Goal: Task Accomplishment & Management: Use online tool/utility

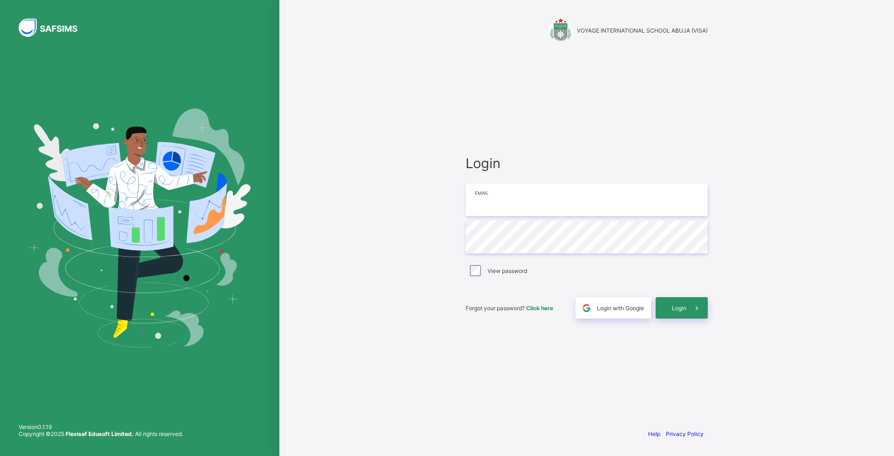
click at [508, 201] on input "email" at bounding box center [587, 200] width 242 height 33
type input "**********"
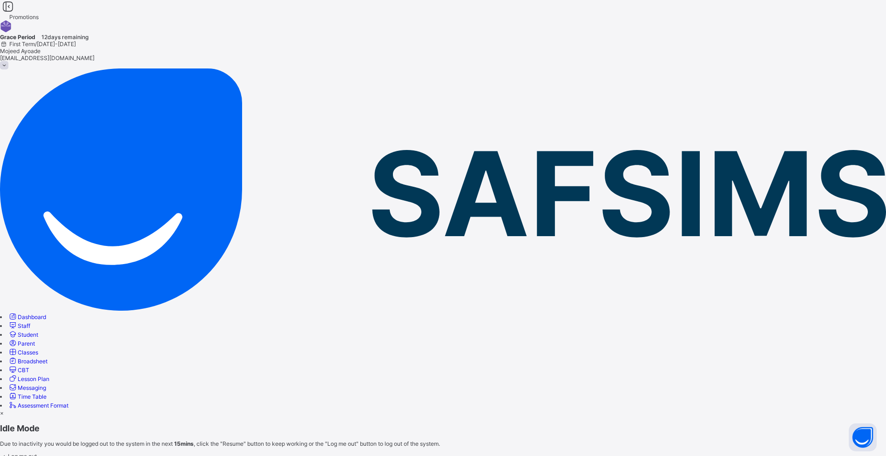
click at [21, 456] on span "Resume" at bounding box center [10, 463] width 21 height 7
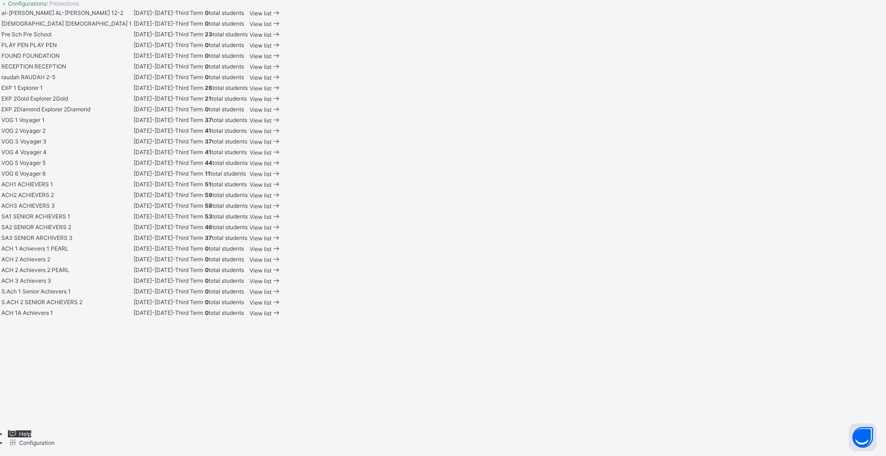
scroll to position [745, 0]
click at [281, 213] on span at bounding box center [277, 216] width 10 height 7
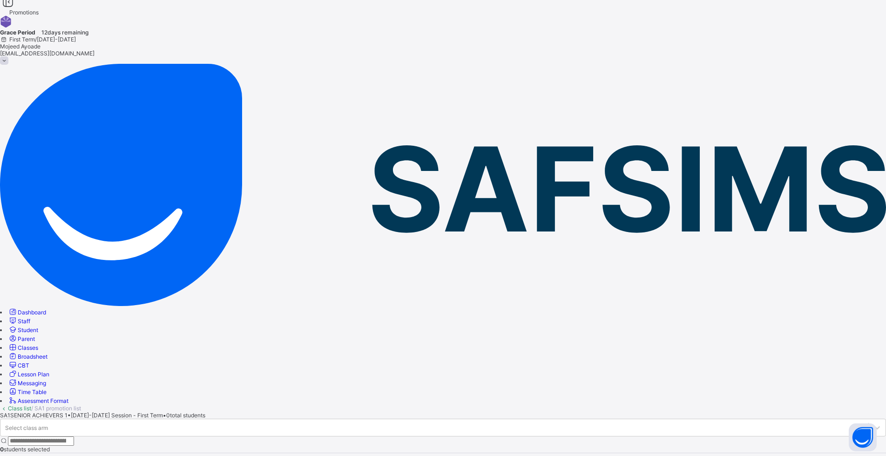
scroll to position [14, 0]
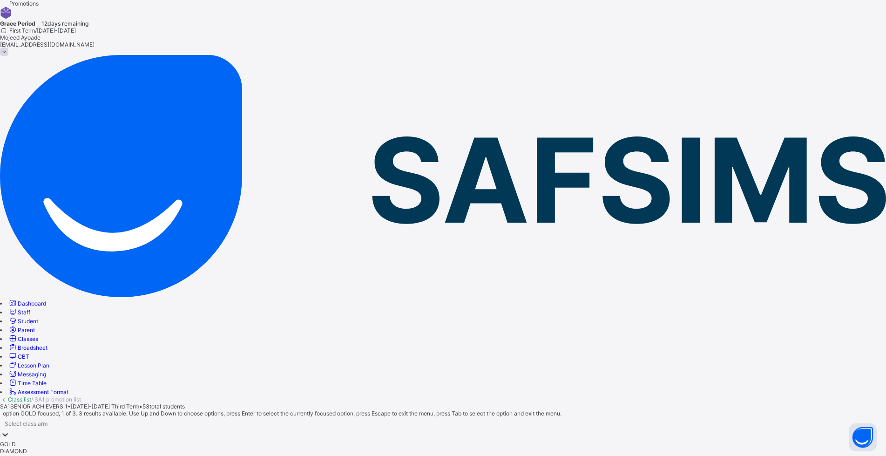
click at [10, 430] on icon at bounding box center [4, 434] width 9 height 9
click at [152, 441] on div "GOLD" at bounding box center [443, 444] width 886 height 7
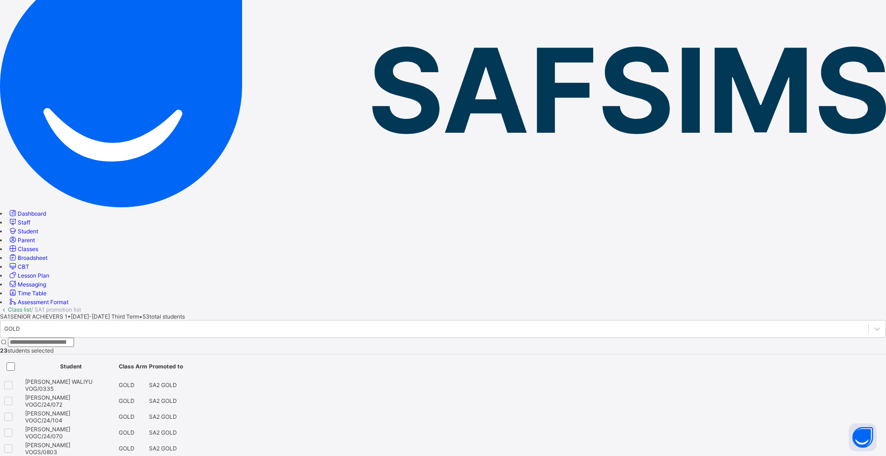
scroll to position [8, 0]
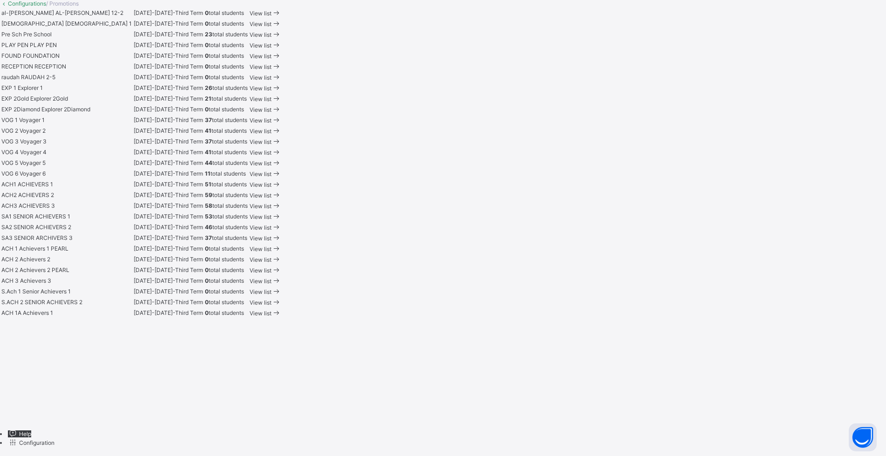
scroll to position [559, 0]
click at [272, 210] on span "View list" at bounding box center [261, 206] width 22 height 7
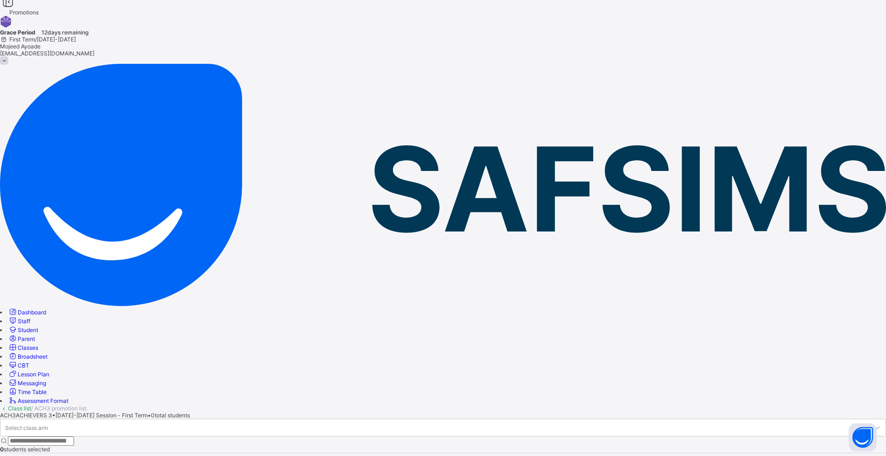
scroll to position [14, 0]
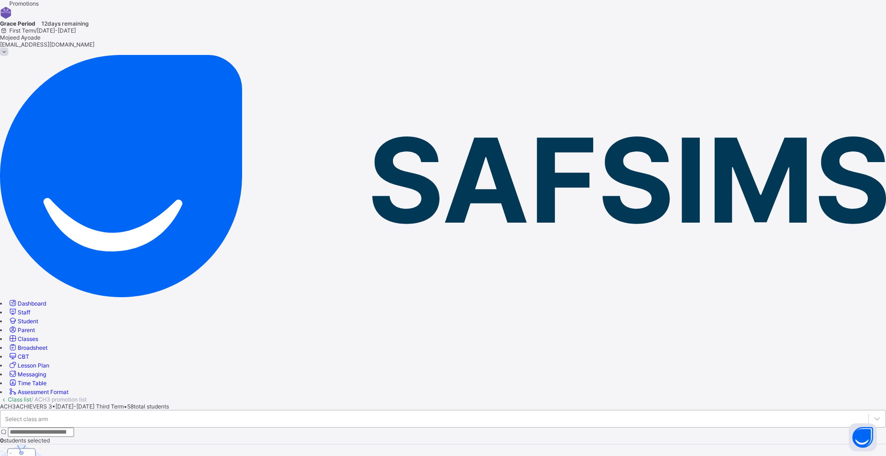
click at [185, 412] on div "Select class arm" at bounding box center [434, 418] width 868 height 13
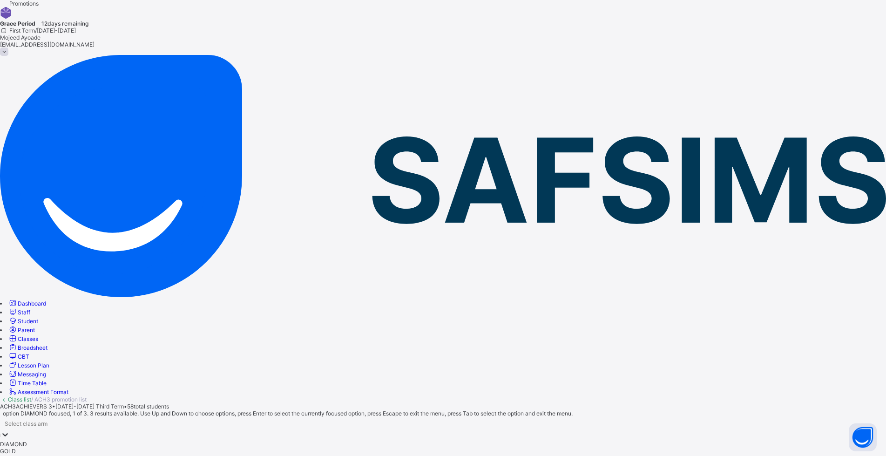
click at [175, 441] on div "DIAMOND" at bounding box center [443, 444] width 886 height 7
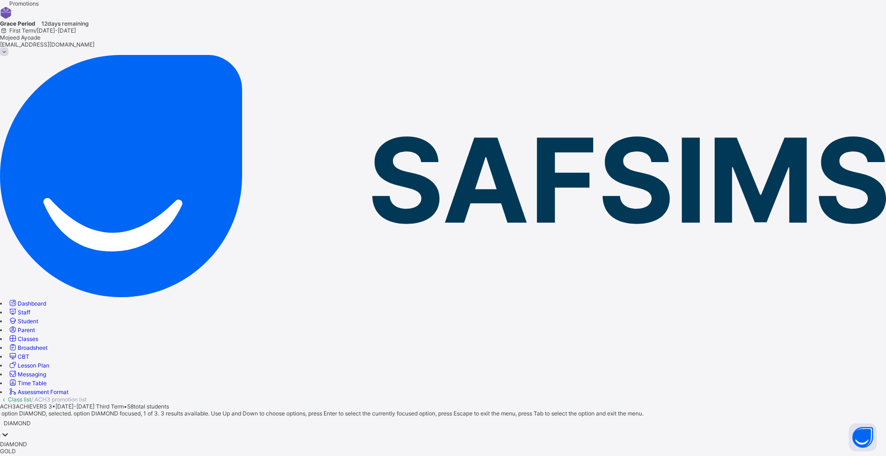
click at [194, 417] on div "DIAMOND" at bounding box center [443, 423] width 886 height 13
click at [173, 448] on div "GOLD" at bounding box center [443, 451] width 886 height 7
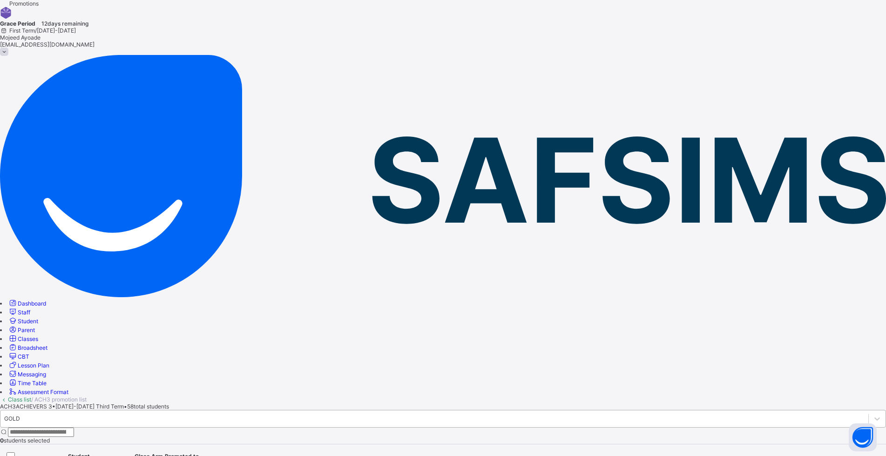
click at [20, 415] on div "GOLD" at bounding box center [12, 418] width 16 height 7
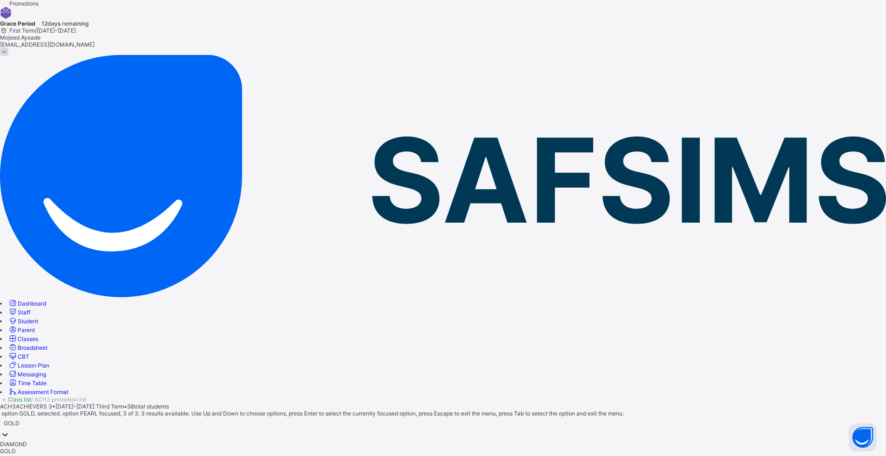
click at [162, 455] on div "PEARL" at bounding box center [443, 458] width 886 height 7
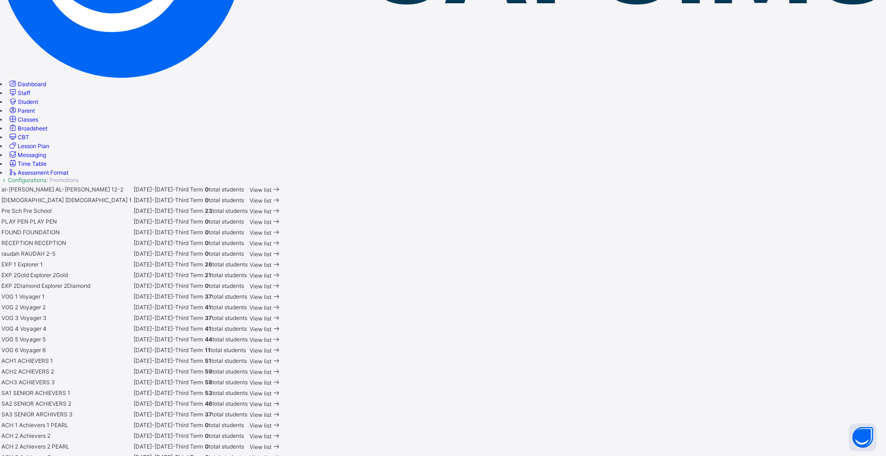
scroll to position [466, 0]
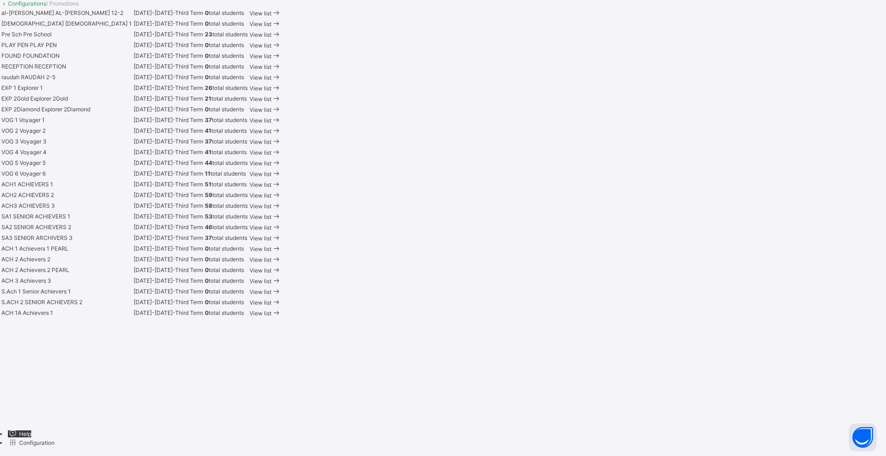
click at [272, 199] on span "View list" at bounding box center [261, 195] width 22 height 7
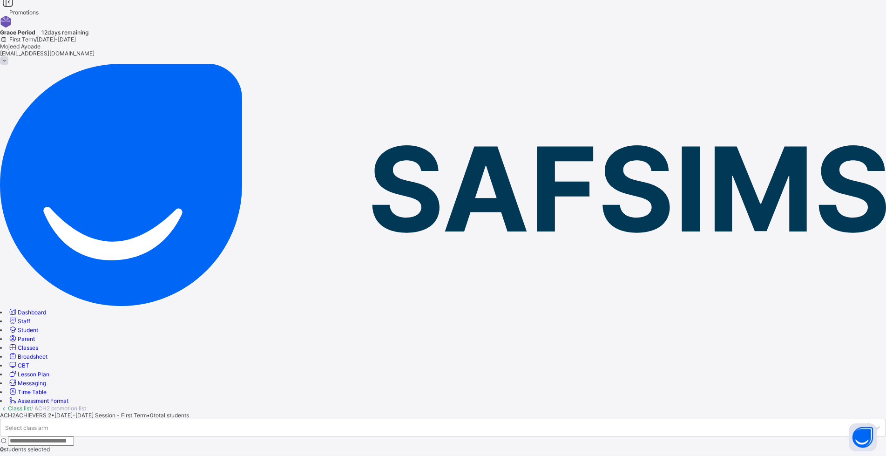
scroll to position [14, 0]
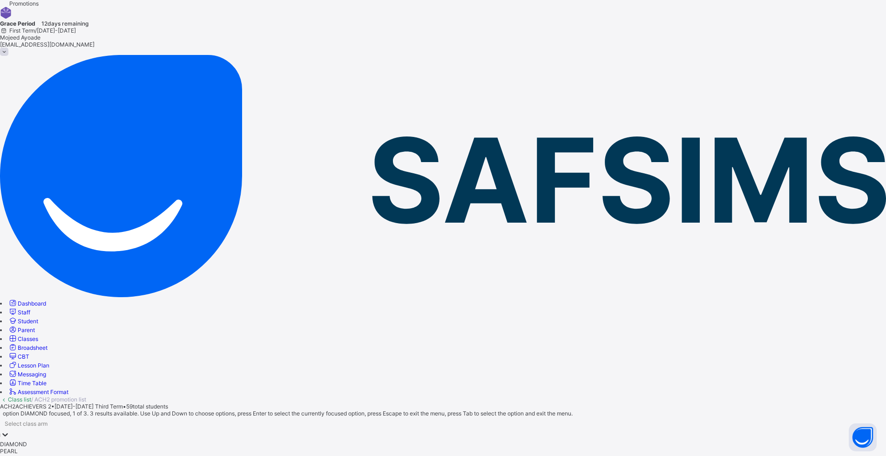
click at [10, 430] on div at bounding box center [4, 435] width 9 height 11
click at [175, 441] on div "DIAMOND" at bounding box center [443, 444] width 886 height 7
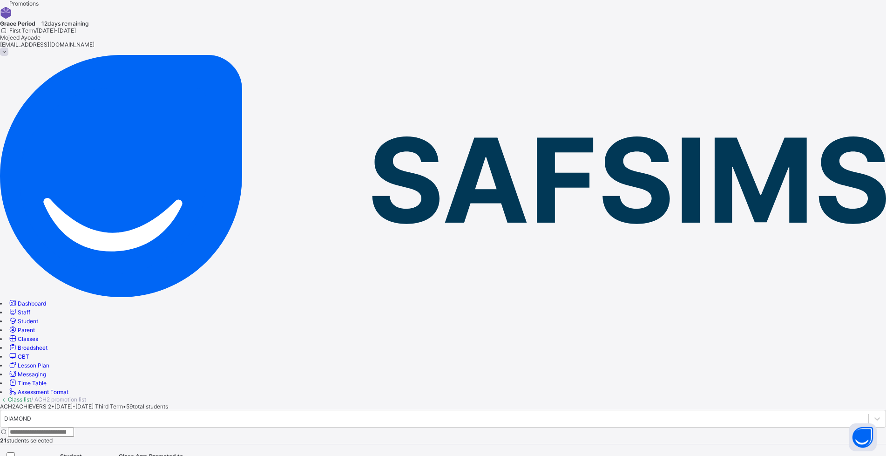
drag, startPoint x: 796, startPoint y: 205, endPoint x: 797, endPoint y: 233, distance: 28.0
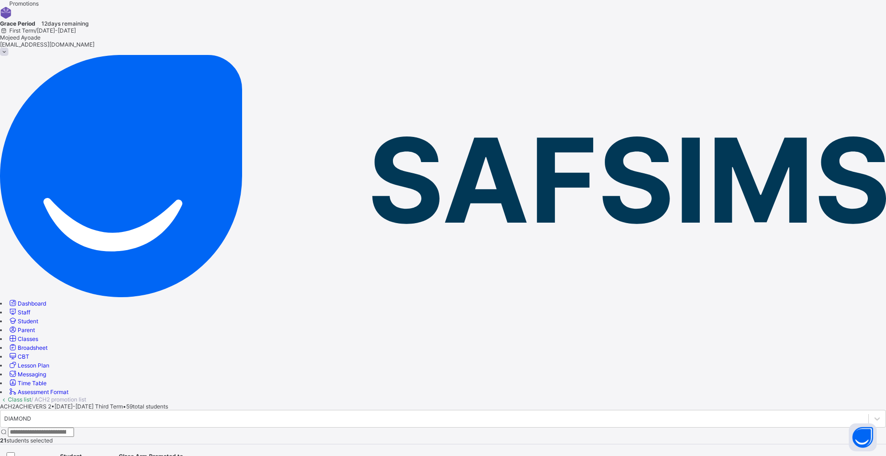
click at [486, 396] on div "Class list / ACH2 promotion list" at bounding box center [443, 399] width 886 height 7
click at [873, 414] on icon at bounding box center [877, 418] width 9 height 9
click at [15, 403] on span "ACH2" at bounding box center [7, 406] width 15 height 7
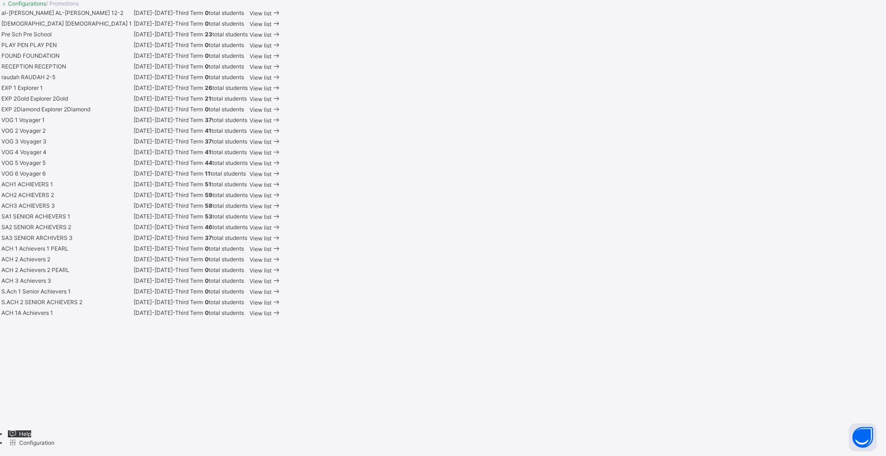
scroll to position [606, 0]
click at [272, 181] on span "View list" at bounding box center [261, 184] width 22 height 7
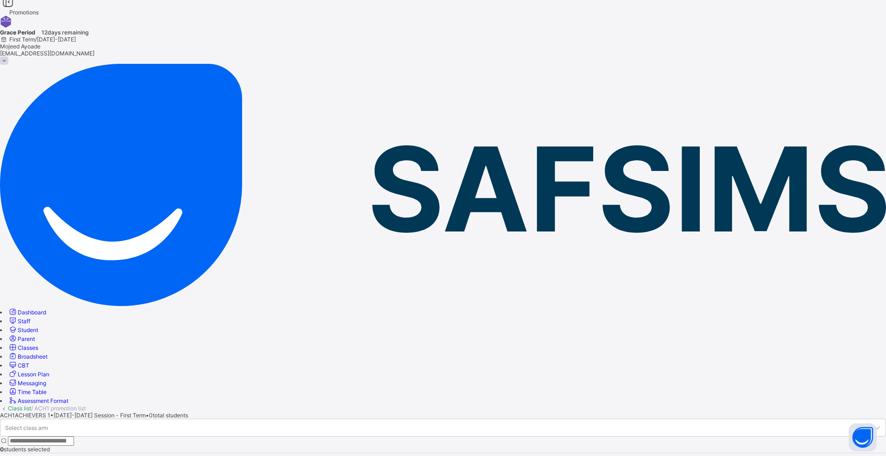
scroll to position [14, 0]
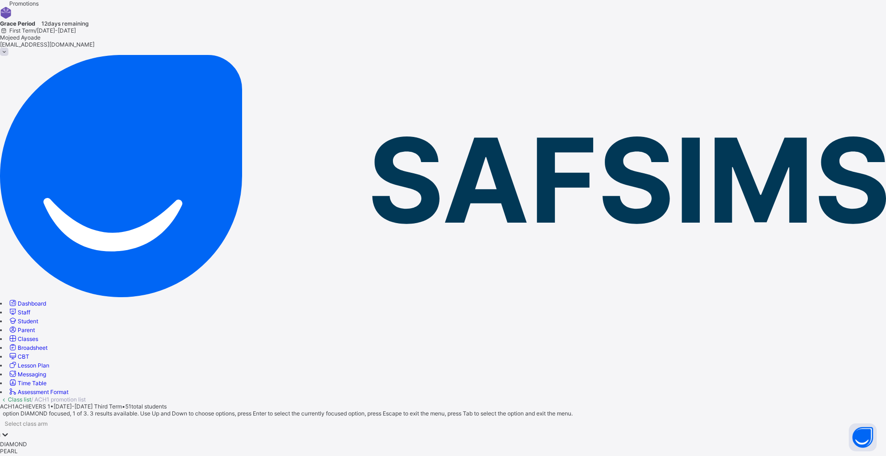
click at [10, 430] on icon at bounding box center [4, 434] width 9 height 9
click at [181, 441] on div "DIAMOND" at bounding box center [443, 444] width 886 height 7
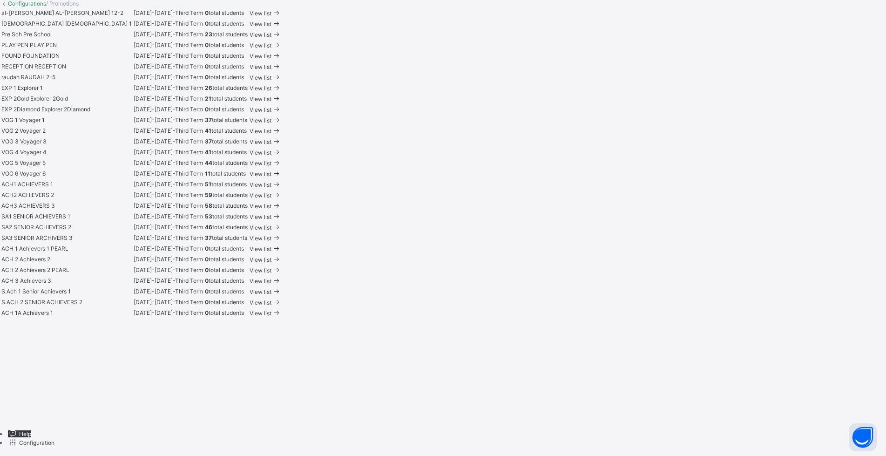
scroll to position [606, 0]
click at [272, 210] on span "View list" at bounding box center [261, 206] width 22 height 7
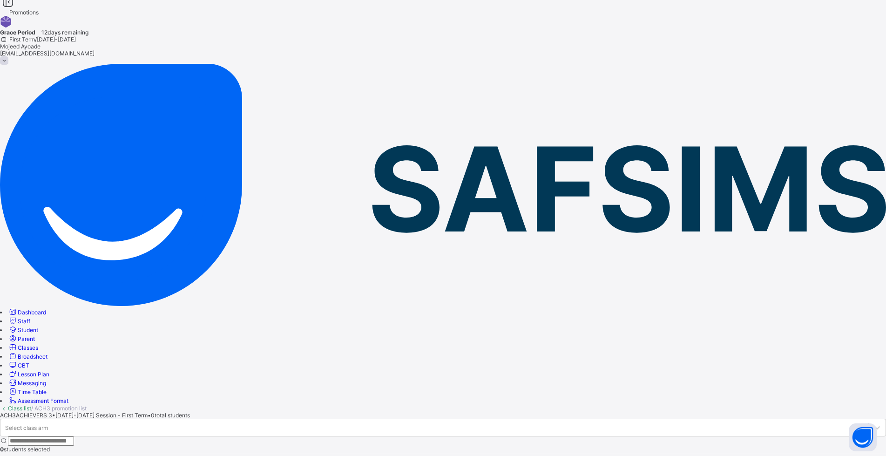
scroll to position [14, 0]
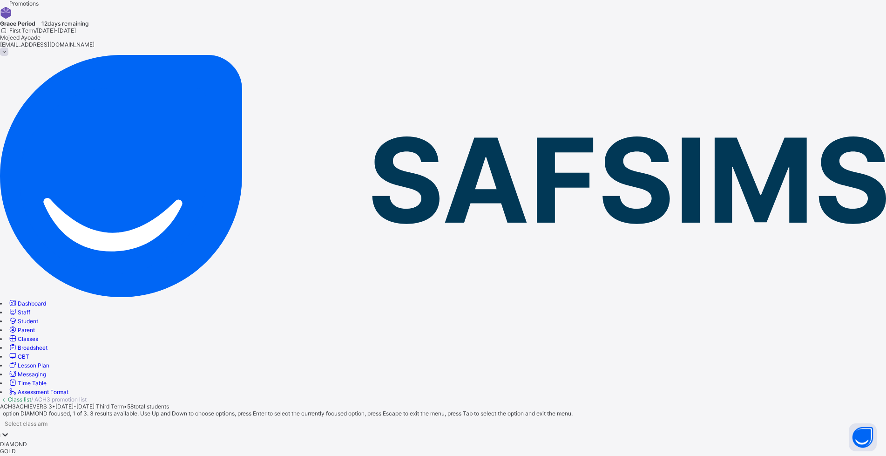
click at [10, 430] on icon at bounding box center [4, 434] width 9 height 9
click at [171, 441] on div "DIAMOND" at bounding box center [443, 444] width 886 height 7
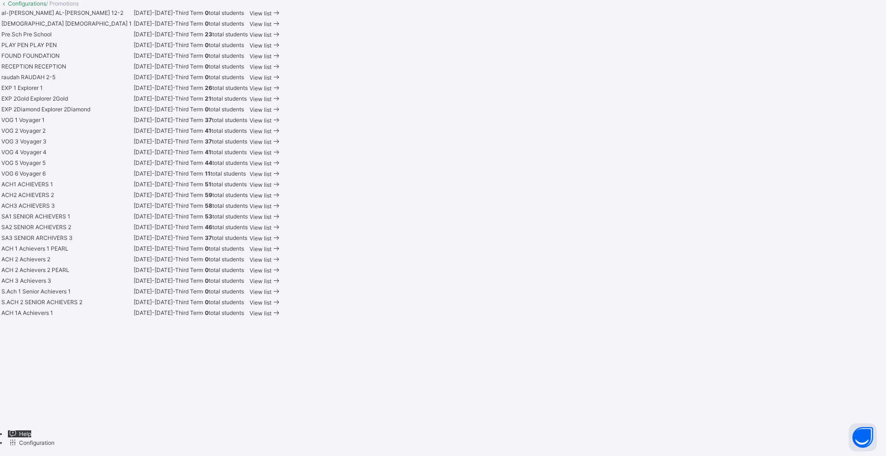
scroll to position [652, 0]
click at [272, 192] on span "View list" at bounding box center [261, 195] width 22 height 7
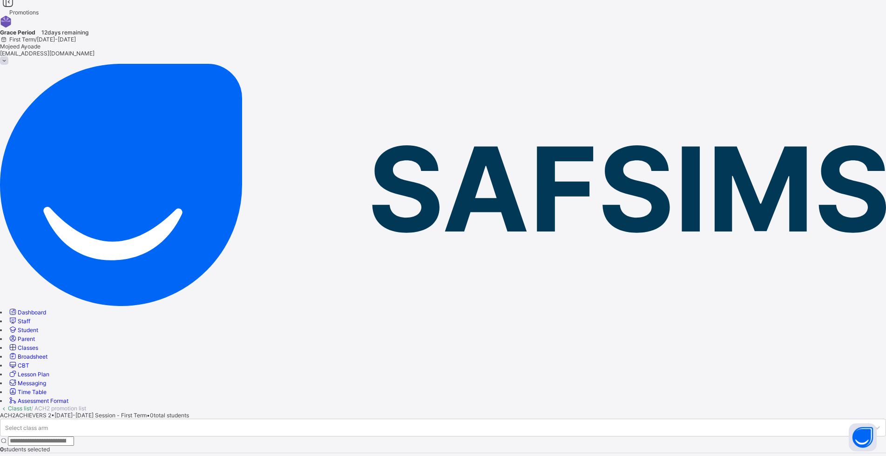
scroll to position [14, 0]
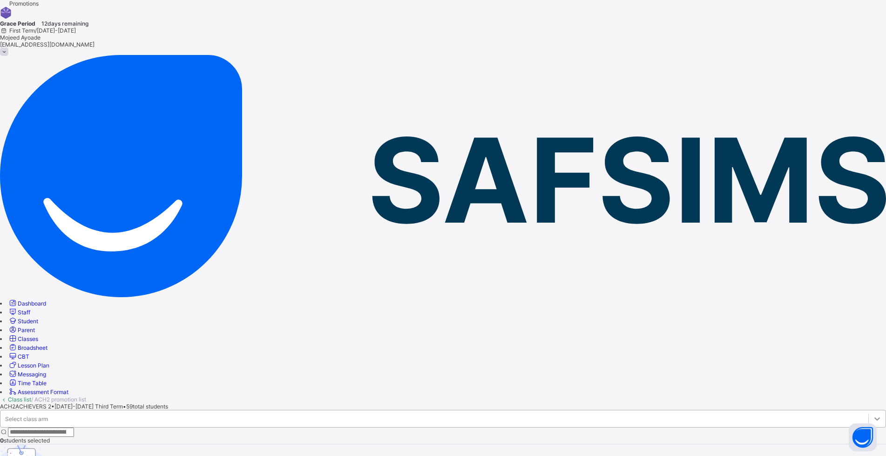
click at [873, 414] on icon at bounding box center [877, 418] width 9 height 9
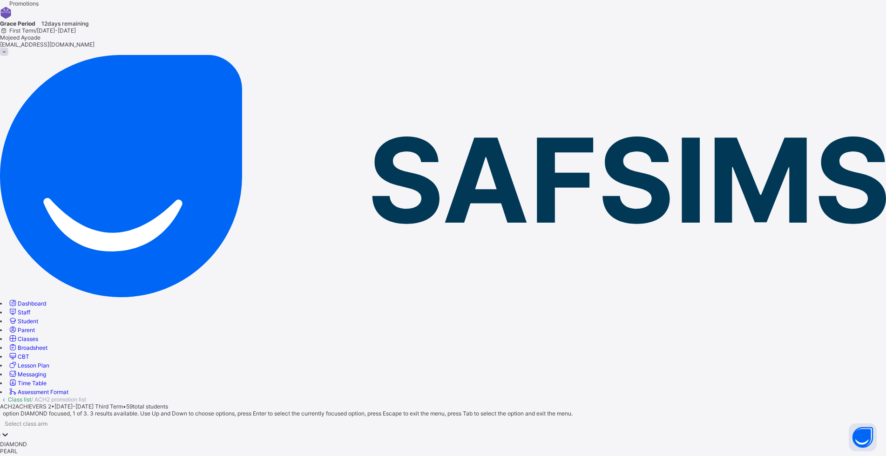
click at [173, 441] on div "DIAMOND" at bounding box center [443, 444] width 886 height 7
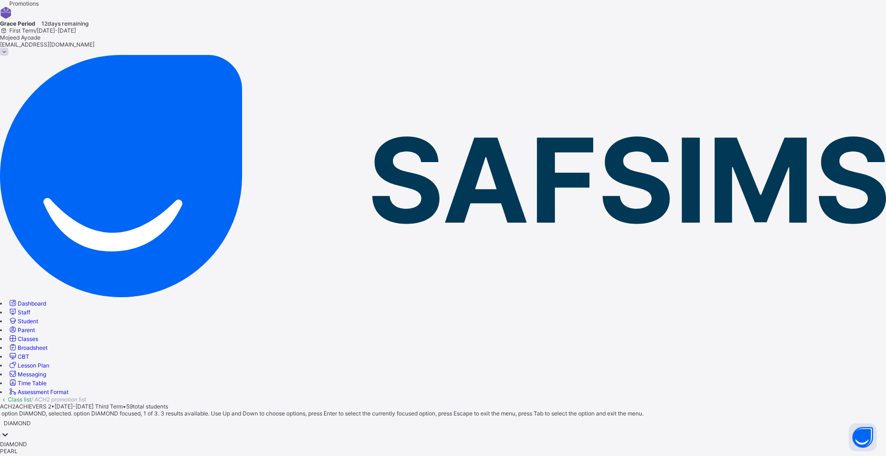
click at [10, 430] on div at bounding box center [4, 435] width 9 height 11
click at [159, 455] on div "GOLD" at bounding box center [443, 458] width 886 height 7
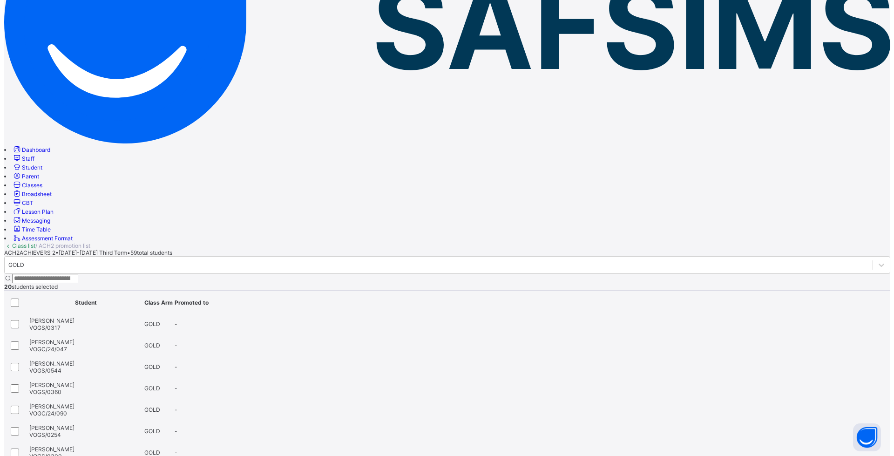
scroll to position [46, 0]
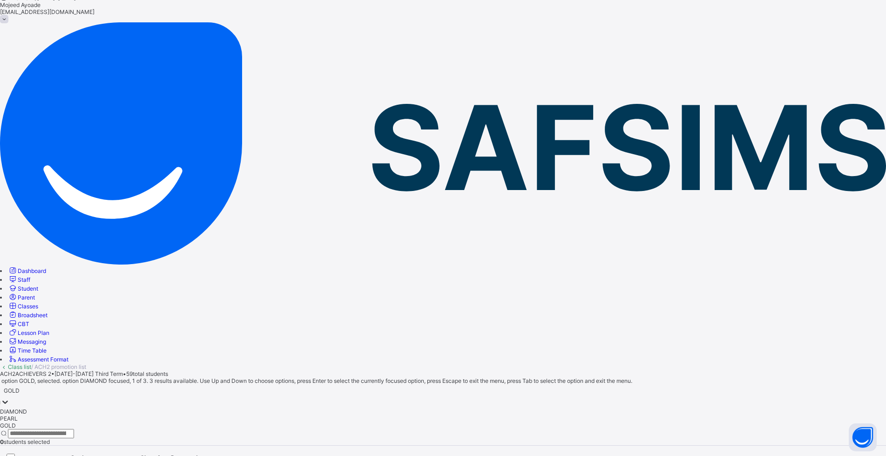
click at [20, 387] on div "GOLD" at bounding box center [12, 390] width 16 height 7
click at [177, 415] on div "PEARL" at bounding box center [443, 418] width 886 height 7
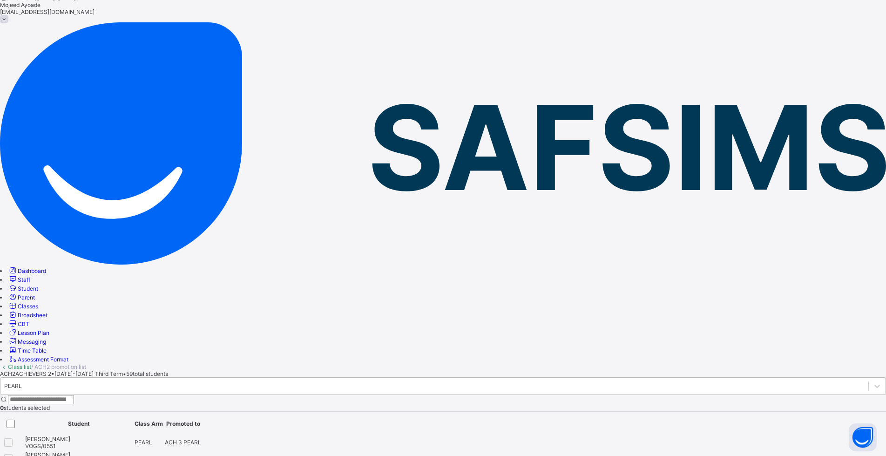
click at [22, 382] on div "PEARL" at bounding box center [13, 385] width 18 height 7
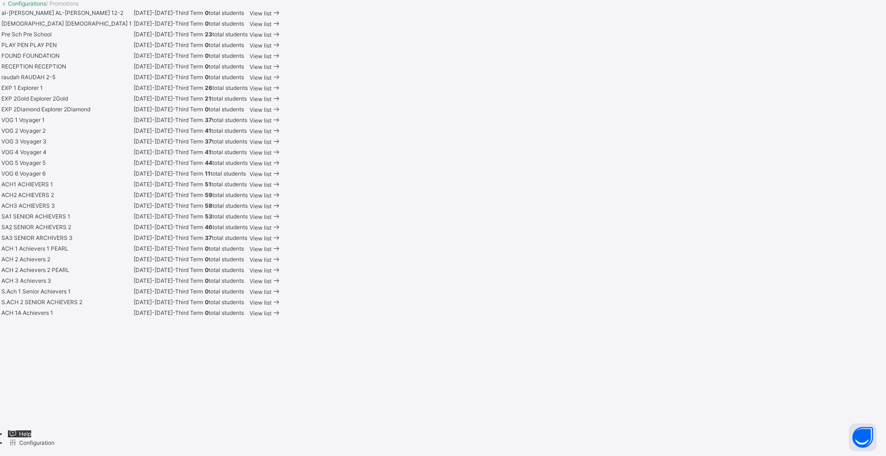
scroll to position [559, 0]
click at [272, 188] on span "View list" at bounding box center [261, 184] width 22 height 7
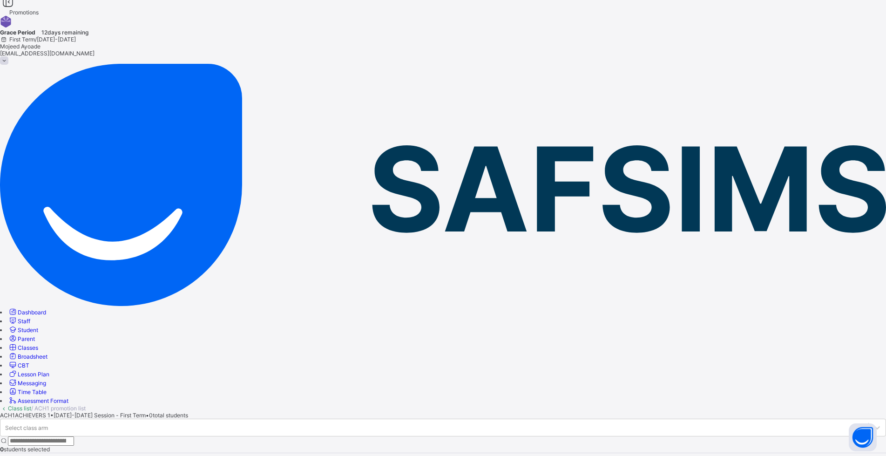
scroll to position [14, 0]
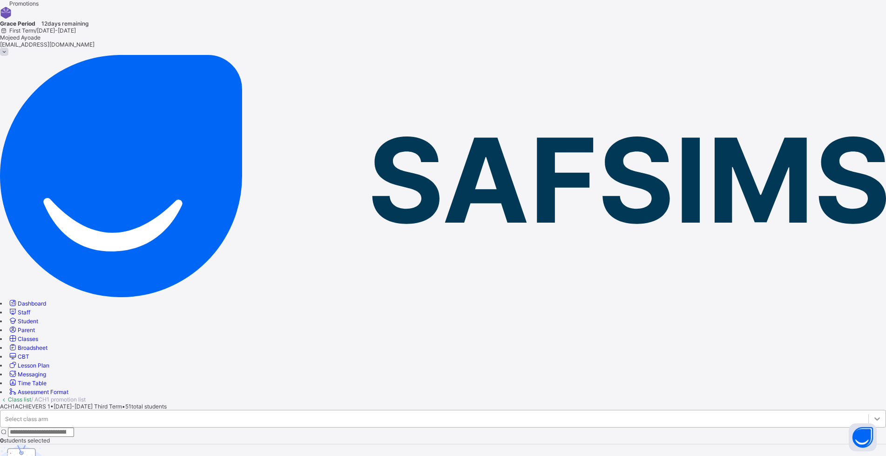
click at [873, 414] on icon at bounding box center [877, 418] width 9 height 9
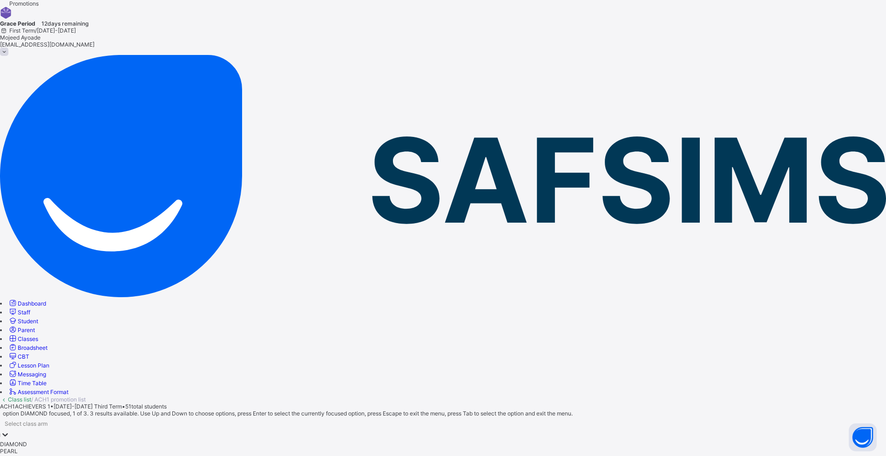
click at [172, 441] on div "DIAMOND" at bounding box center [443, 444] width 886 height 7
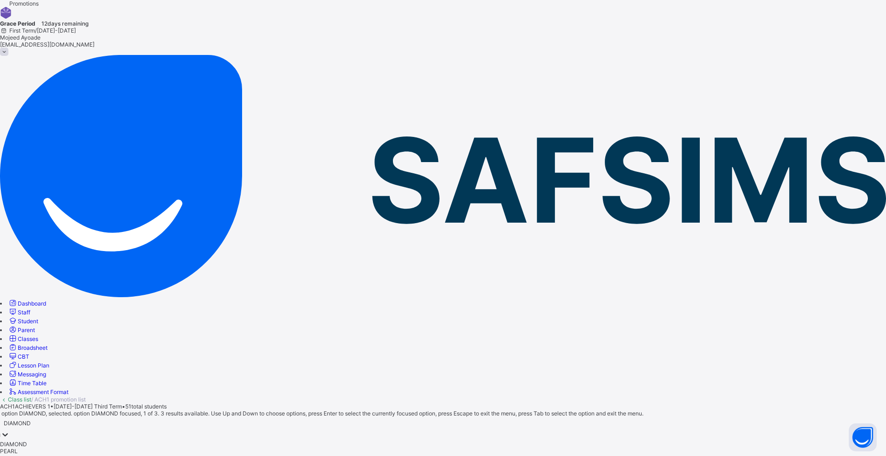
click at [10, 430] on icon at bounding box center [4, 434] width 9 height 9
click at [171, 455] on div "GOLD" at bounding box center [443, 458] width 886 height 7
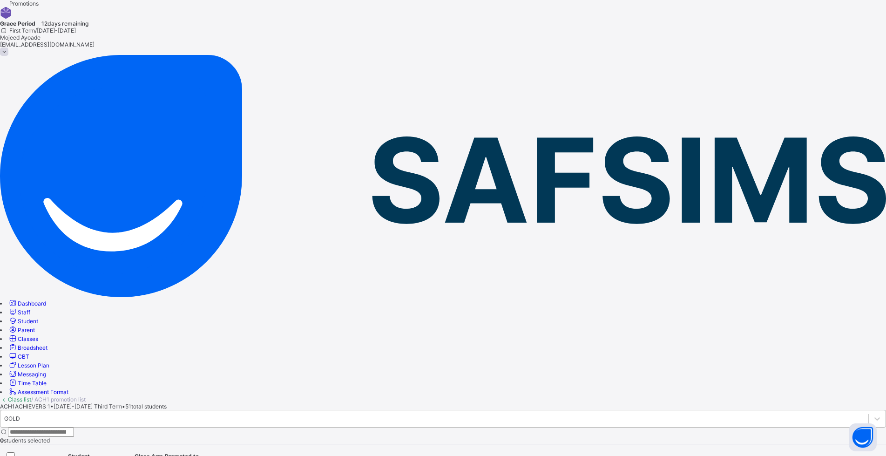
click at [20, 415] on div "GOLD" at bounding box center [12, 418] width 16 height 7
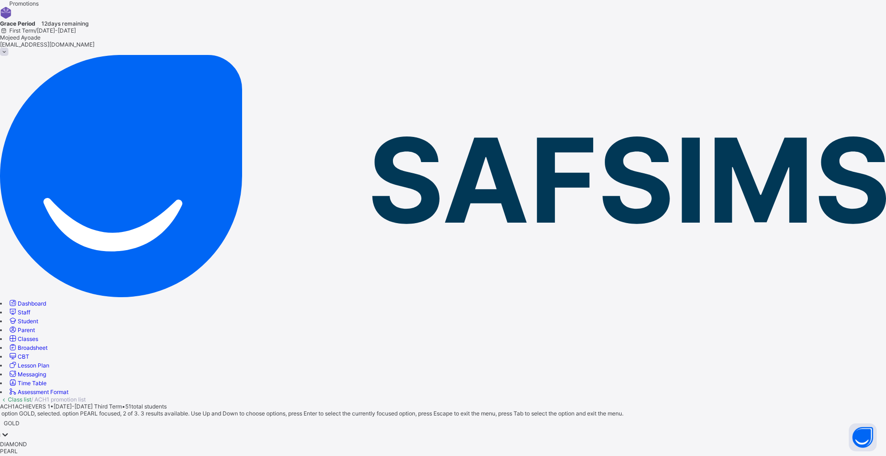
click at [143, 448] on div "PEARL" at bounding box center [443, 451] width 886 height 7
click at [21, 420] on div "PEARL" at bounding box center [13, 423] width 18 height 7
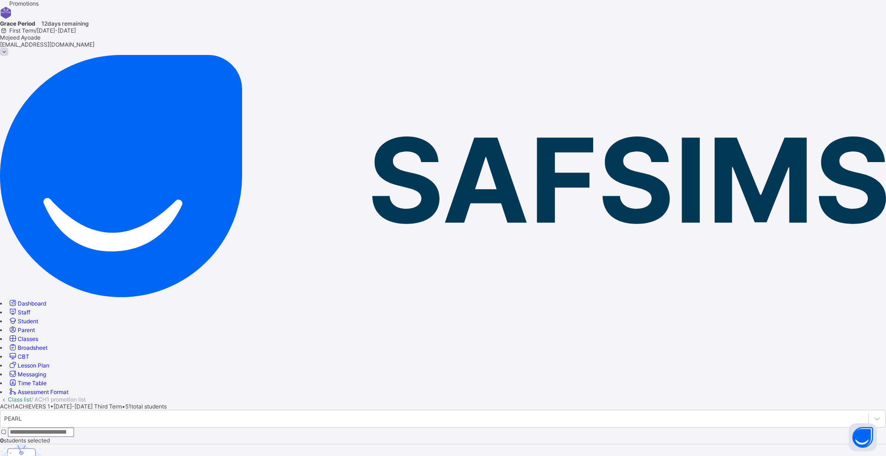
click at [44, 300] on span "Dashboard" at bounding box center [32, 303] width 28 height 7
